Goal: Task Accomplishment & Management: Complete application form

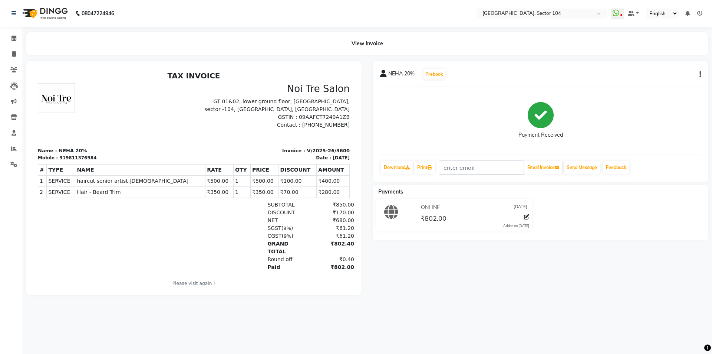
click at [11, 47] on li "Invoice" at bounding box center [11, 54] width 22 height 16
click at [15, 52] on icon at bounding box center [14, 54] width 4 height 6
select select "service"
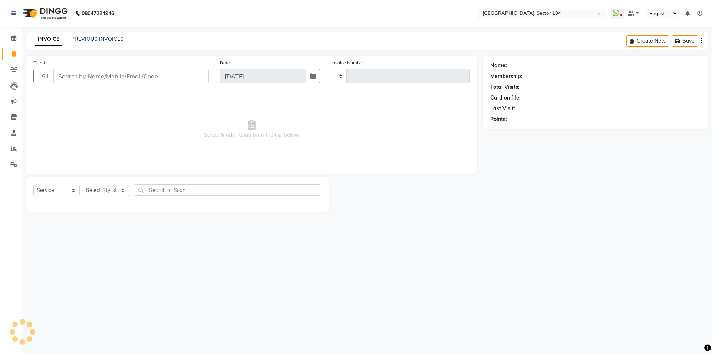
click at [64, 74] on input "Client" at bounding box center [130, 76] width 155 height 14
type input "3601"
select select "4009"
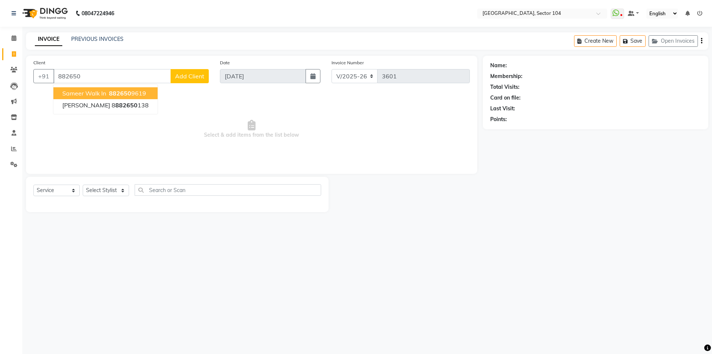
click at [148, 92] on button "Sameer Walk in 882650 9619" at bounding box center [105, 93] width 104 height 12
type input "8826509619"
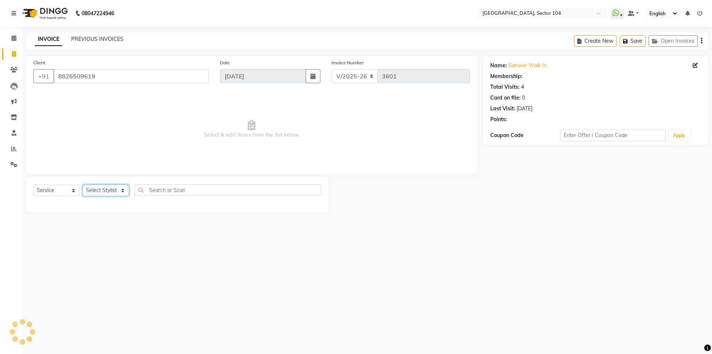
click at [108, 188] on select "Select Stylist [PERSON_NAME] [PERSON_NAME] [PERSON_NAME] [PERSON_NAME] [PERSON_…" at bounding box center [106, 190] width 46 height 12
select select "58995"
click at [83, 184] on select "Select Stylist [PERSON_NAME] [PERSON_NAME] [PERSON_NAME] [PERSON_NAME] [PERSON_…" at bounding box center [106, 190] width 46 height 12
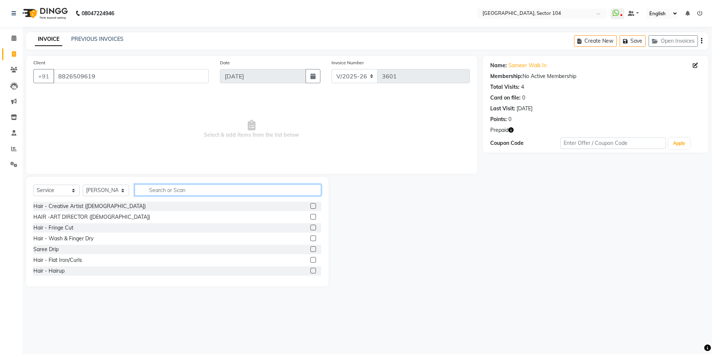
click at [175, 189] on input "text" at bounding box center [228, 190] width 187 height 12
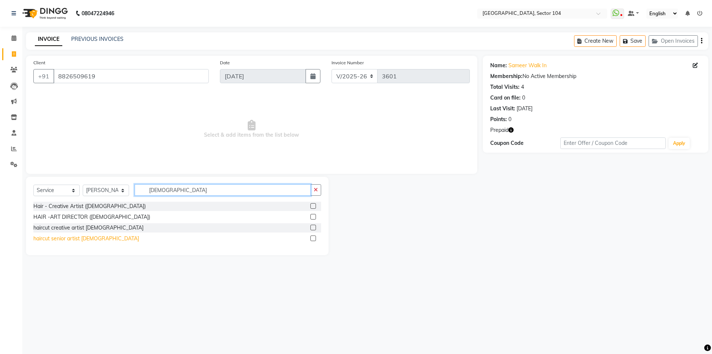
type input "[DEMOGRAPHIC_DATA]"
click at [82, 239] on div "haircut senior artist [DEMOGRAPHIC_DATA]" at bounding box center [86, 238] width 106 height 8
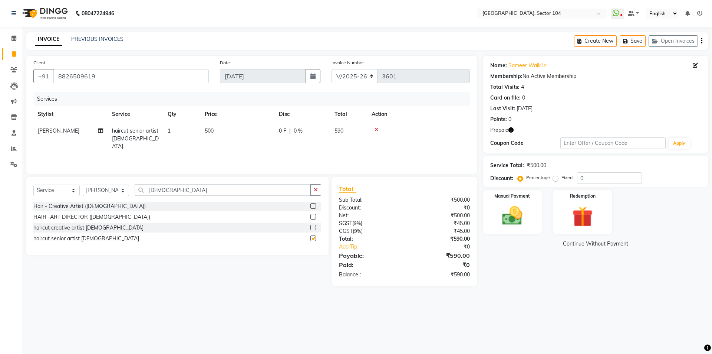
checkbox input "false"
click at [184, 188] on input "[DEMOGRAPHIC_DATA]" at bounding box center [223, 190] width 176 height 12
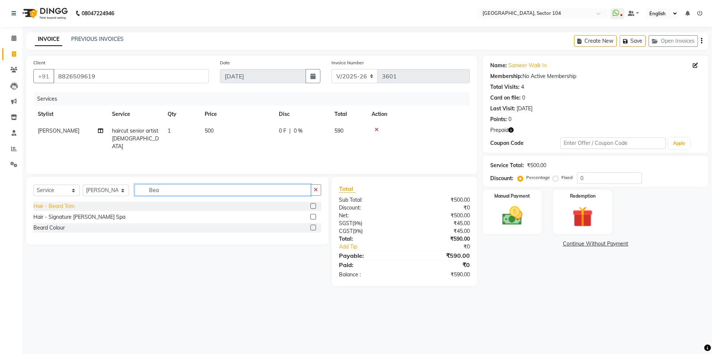
type input "Bea"
click at [60, 207] on div "Hair - Beard Trim" at bounding box center [53, 206] width 41 height 8
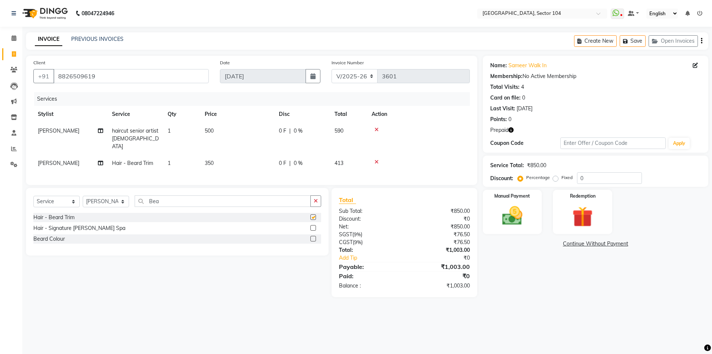
checkbox input "false"
click at [513, 129] on icon "button" at bounding box center [511, 129] width 5 height 5
click at [591, 213] on img at bounding box center [582, 216] width 35 height 26
click at [593, 245] on span "Prepaid 1" at bounding box center [596, 244] width 24 height 9
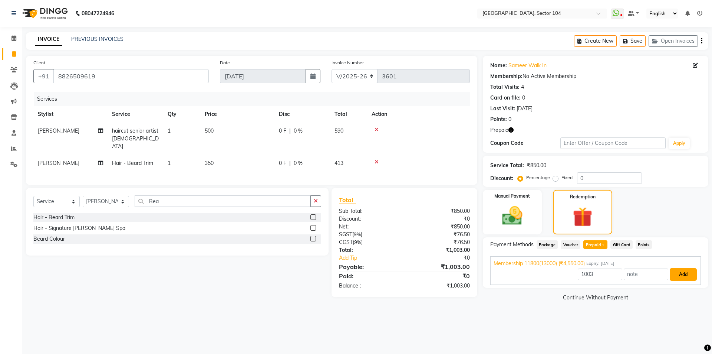
click at [679, 273] on button "Add" at bounding box center [683, 274] width 27 height 13
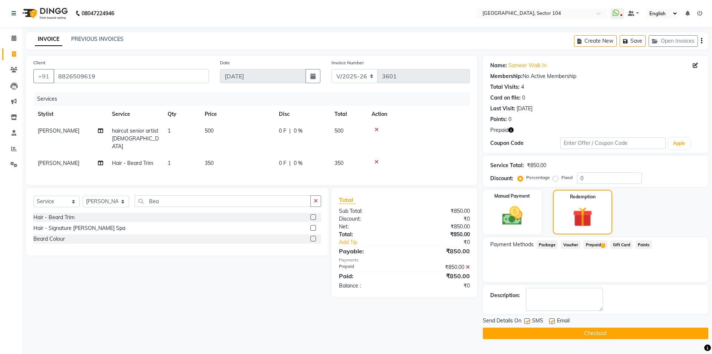
click at [581, 335] on button "Checkout" at bounding box center [596, 333] width 226 height 12
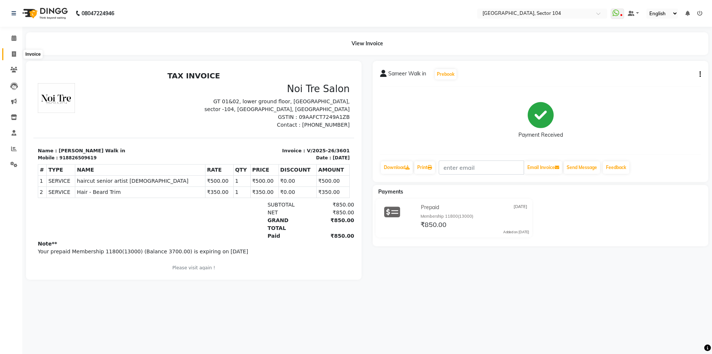
drag, startPoint x: 16, startPoint y: 52, endPoint x: 36, endPoint y: 56, distance: 21.2
click at [15, 52] on icon at bounding box center [14, 54] width 4 height 6
select select "4009"
select select "service"
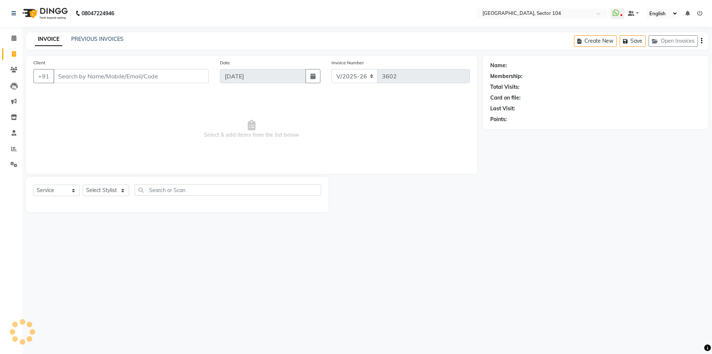
click at [85, 76] on input "Client" at bounding box center [130, 76] width 155 height 14
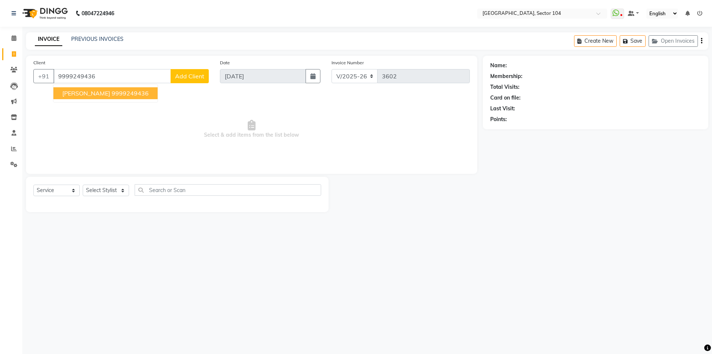
type input "9999249436"
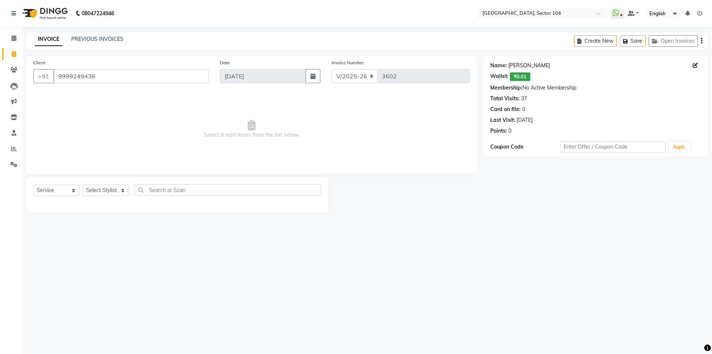
click at [518, 64] on link "[PERSON_NAME]" at bounding box center [530, 66] width 42 height 8
click at [113, 192] on select "Select Stylist [PERSON_NAME] [PERSON_NAME] [PERSON_NAME] [PERSON_NAME] [PERSON_…" at bounding box center [106, 190] width 46 height 12
select select "20899"
click at [83, 184] on select "Select Stylist [PERSON_NAME] [PERSON_NAME] [PERSON_NAME] [PERSON_NAME] [PERSON_…" at bounding box center [106, 190] width 46 height 12
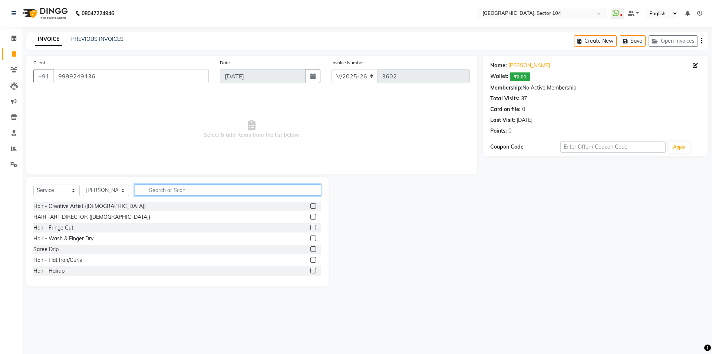
click at [165, 191] on input "text" at bounding box center [228, 190] width 187 height 12
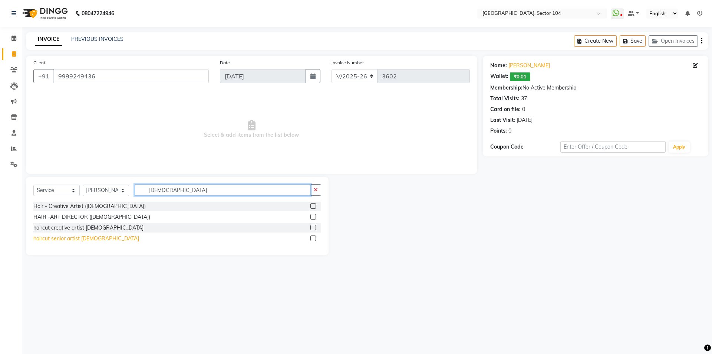
type input "[DEMOGRAPHIC_DATA]"
click at [70, 239] on div "haircut senior artist [DEMOGRAPHIC_DATA]" at bounding box center [86, 238] width 106 height 8
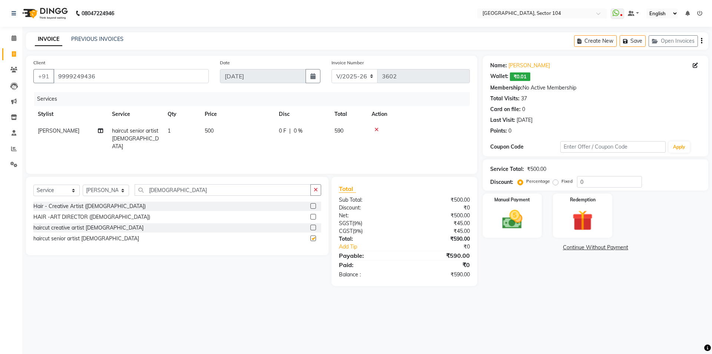
checkbox input "false"
click at [193, 193] on input "[DEMOGRAPHIC_DATA]" at bounding box center [223, 190] width 176 height 12
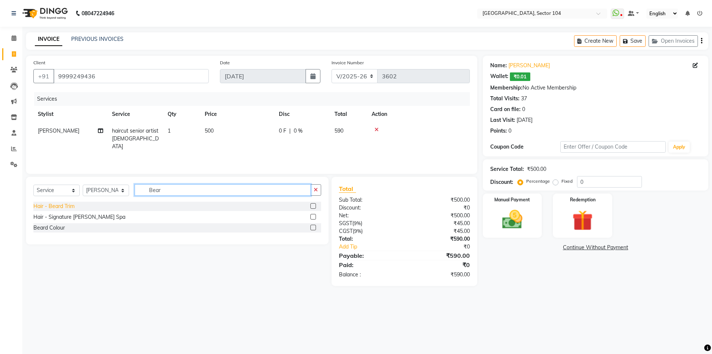
type input "Bear"
drag, startPoint x: 56, startPoint y: 207, endPoint x: 71, endPoint y: 202, distance: 15.8
click at [55, 207] on div "Hair - Beard Trim" at bounding box center [53, 206] width 41 height 8
checkbox input "false"
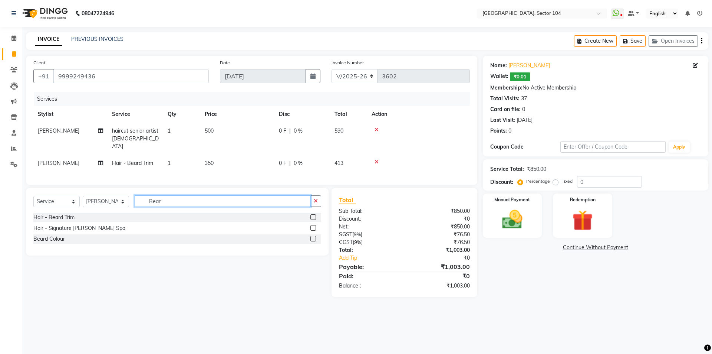
click at [171, 198] on input "Bear" at bounding box center [223, 201] width 176 height 12
type input "Clean"
drag, startPoint x: 76, startPoint y: 216, endPoint x: 85, endPoint y: 212, distance: 9.3
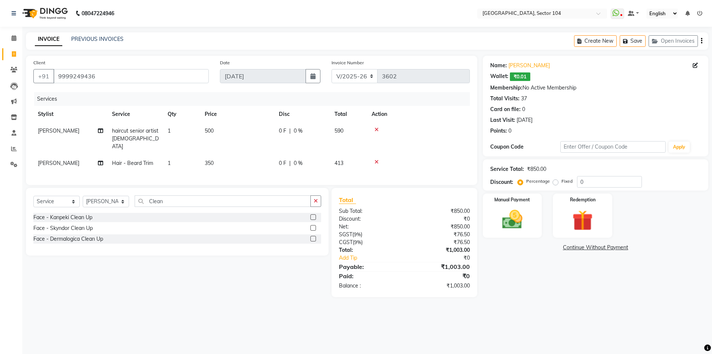
click at [76, 216] on div "Face - Kanpeki Clean Up" at bounding box center [62, 217] width 59 height 8
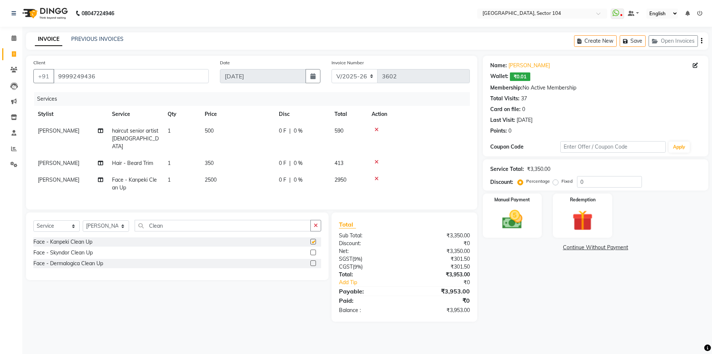
checkbox input "false"
click at [603, 180] on input "0" at bounding box center [609, 182] width 65 height 12
type input "20"
click at [518, 262] on div "Name: [PERSON_NAME]: ₹0.01 Membership: No Active Membership Total Visits: 37 Ca…" at bounding box center [598, 192] width 231 height 273
click at [526, 223] on img at bounding box center [512, 219] width 35 height 24
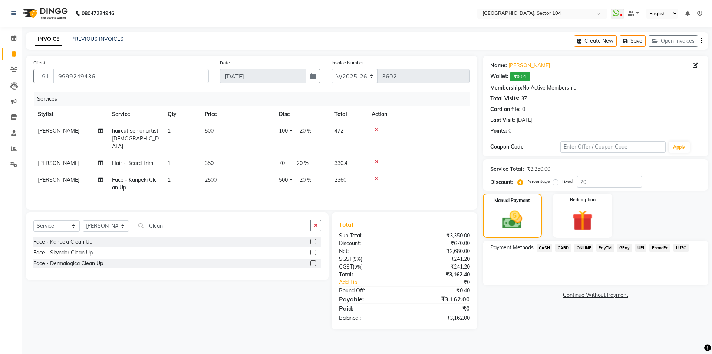
click at [584, 247] on span "ONLINE" at bounding box center [583, 247] width 19 height 9
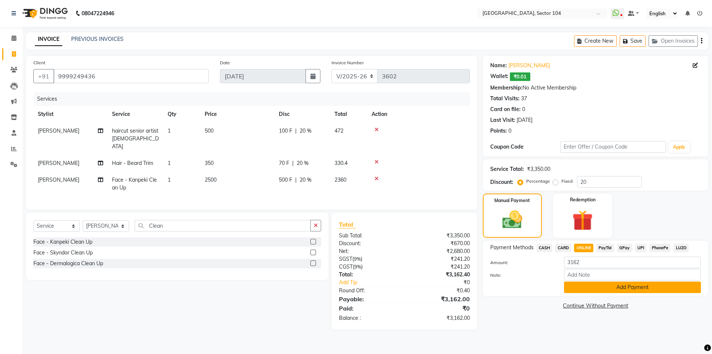
click at [625, 285] on button "Add Payment" at bounding box center [632, 287] width 137 height 12
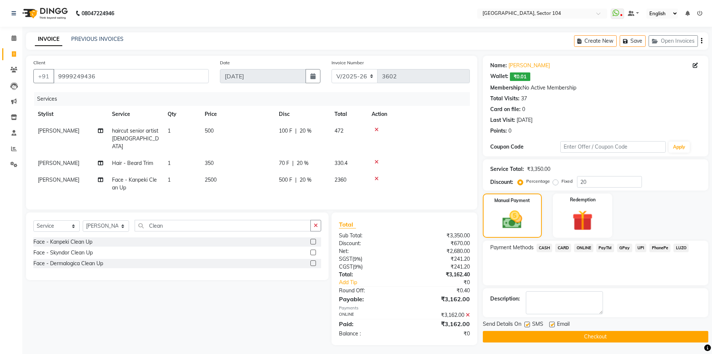
click at [634, 333] on button "Checkout" at bounding box center [596, 337] width 226 height 12
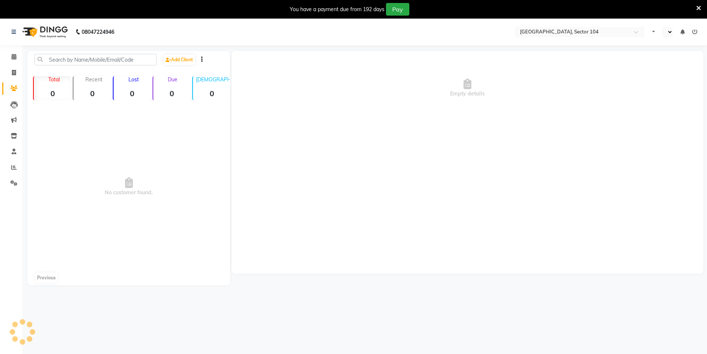
select select "en"
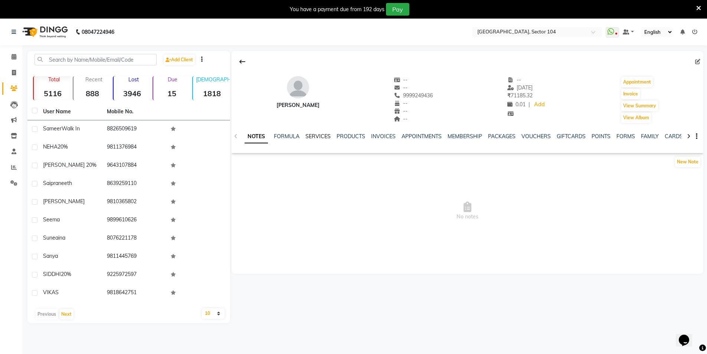
click at [328, 135] on link "SERVICES" at bounding box center [317, 136] width 25 height 7
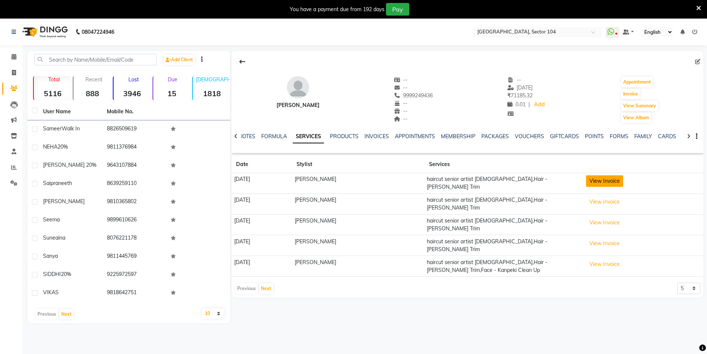
click at [606, 176] on button "View Invoice" at bounding box center [604, 181] width 37 height 12
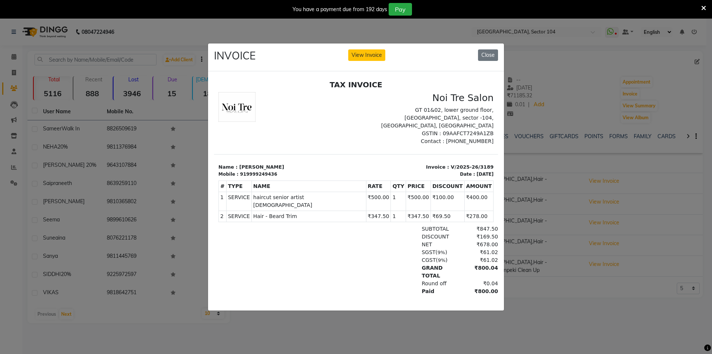
click at [491, 46] on div "INVOICE View Invoice Close" at bounding box center [356, 57] width 296 height 28
click at [490, 49] on button "Close" at bounding box center [488, 55] width 20 height 12
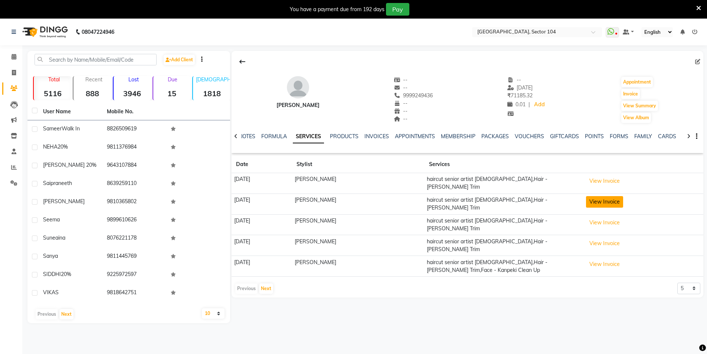
click at [597, 196] on button "View Invoice" at bounding box center [604, 202] width 37 height 12
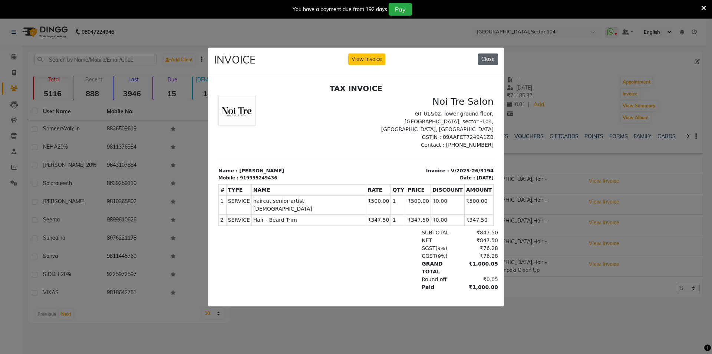
click at [493, 55] on button "Close" at bounding box center [488, 59] width 20 height 12
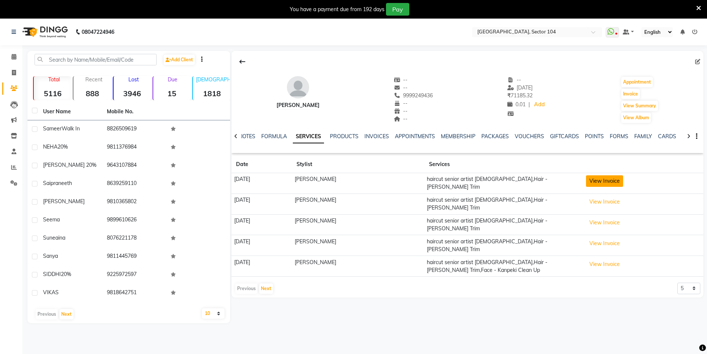
click at [600, 184] on button "View Invoice" at bounding box center [604, 181] width 37 height 12
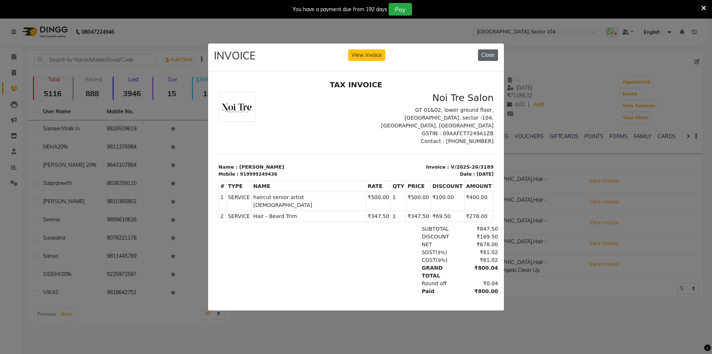
click at [489, 50] on button "Close" at bounding box center [488, 55] width 20 height 12
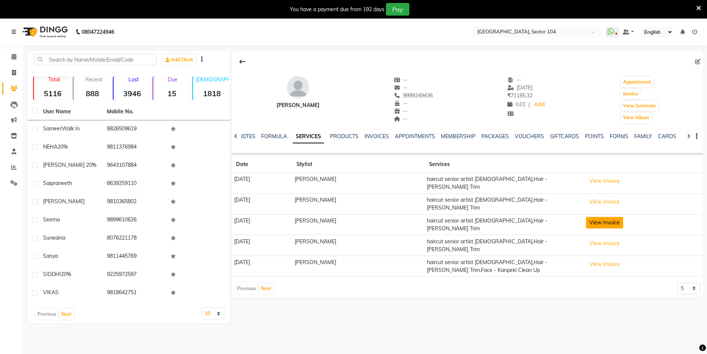
click at [601, 217] on button "View Invoice" at bounding box center [604, 223] width 37 height 12
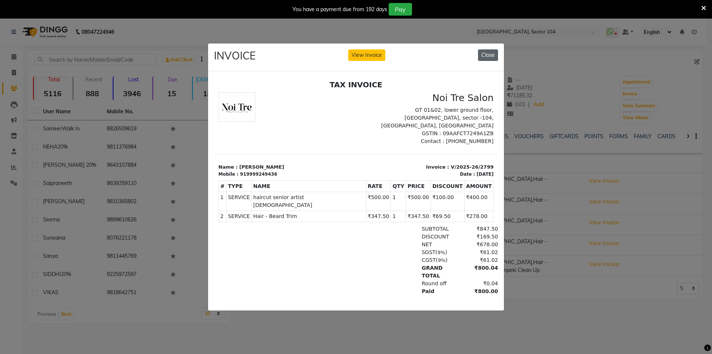
click at [493, 51] on button "Close" at bounding box center [488, 55] width 20 height 12
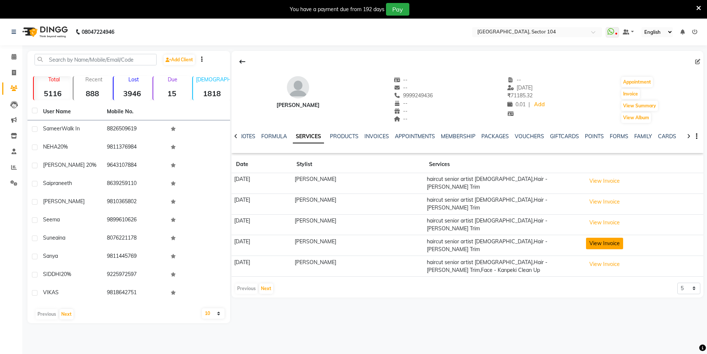
click at [605, 237] on button "View Invoice" at bounding box center [604, 243] width 37 height 12
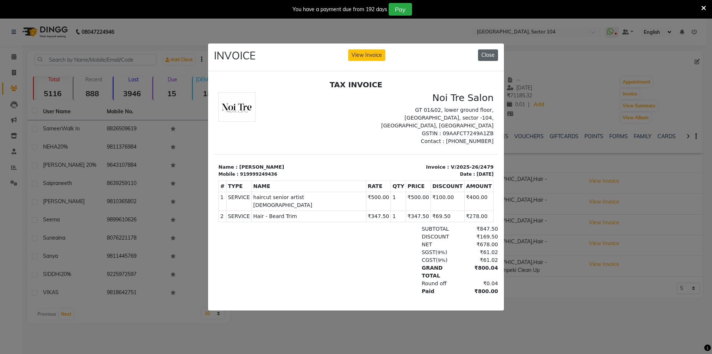
click at [495, 50] on button "Close" at bounding box center [488, 55] width 20 height 12
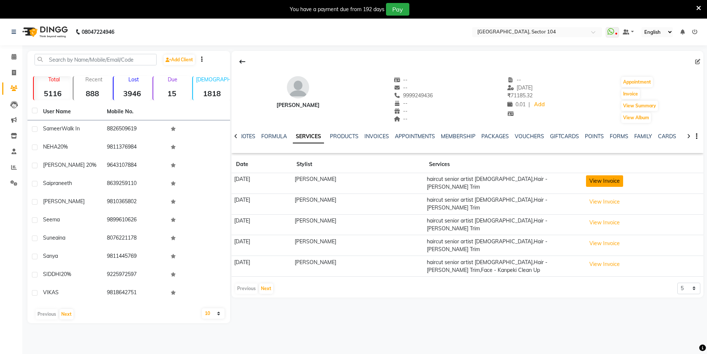
click at [603, 180] on button "View Invoice" at bounding box center [604, 181] width 37 height 12
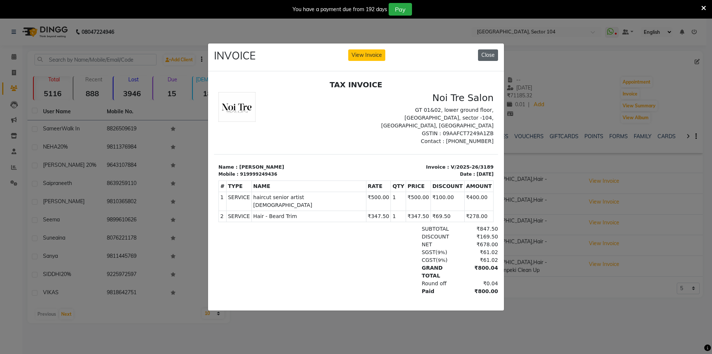
click at [489, 55] on button "Close" at bounding box center [488, 55] width 20 height 12
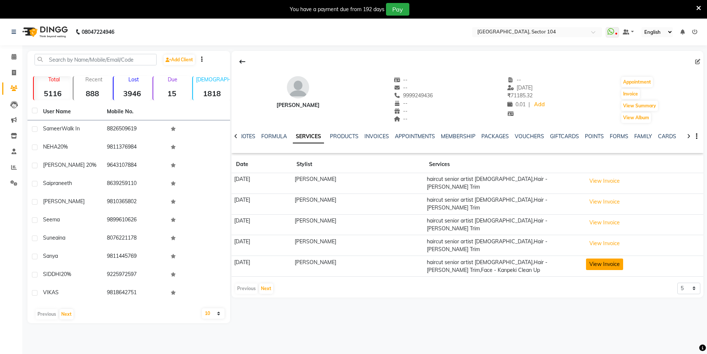
click at [607, 258] on button "View Invoice" at bounding box center [604, 264] width 37 height 12
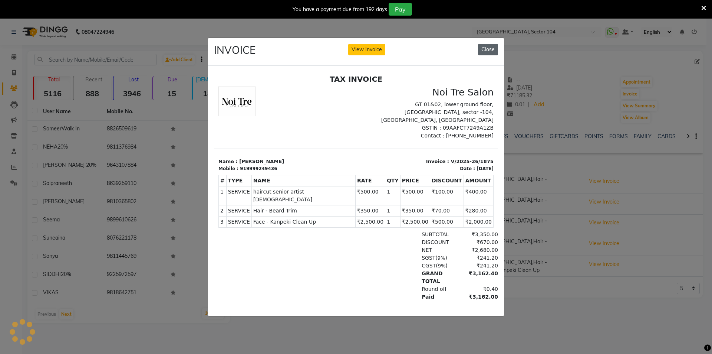
click at [489, 45] on button "Close" at bounding box center [488, 50] width 20 height 12
